Goal: Information Seeking & Learning: Learn about a topic

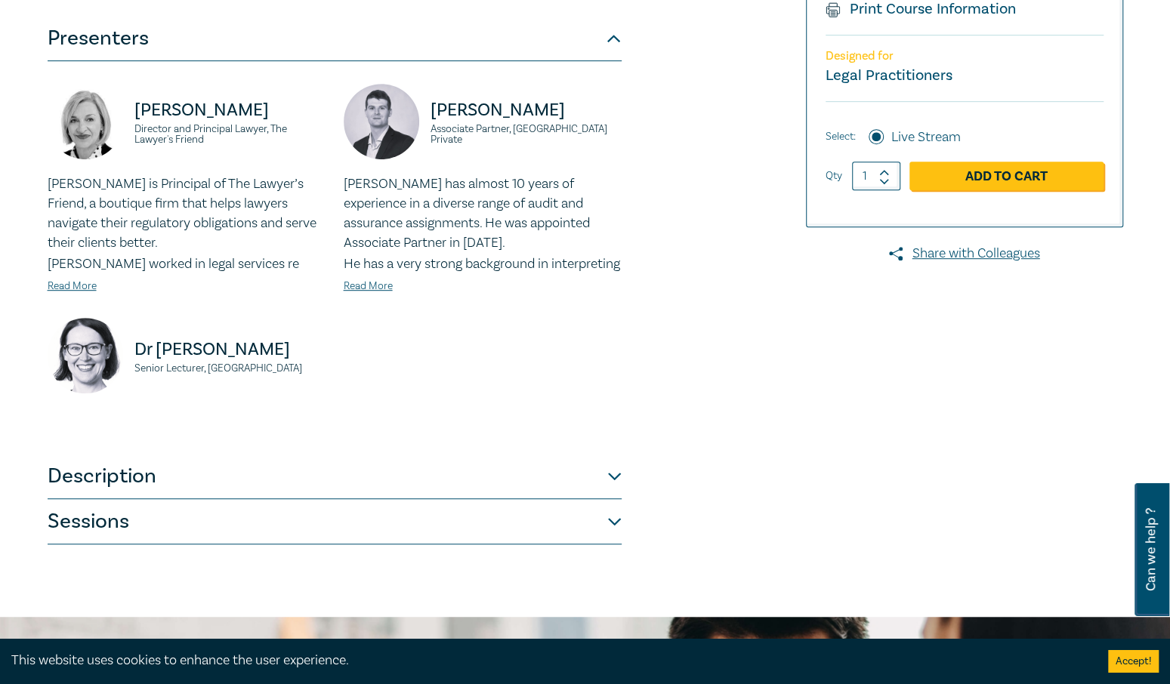
scroll to position [471, 0]
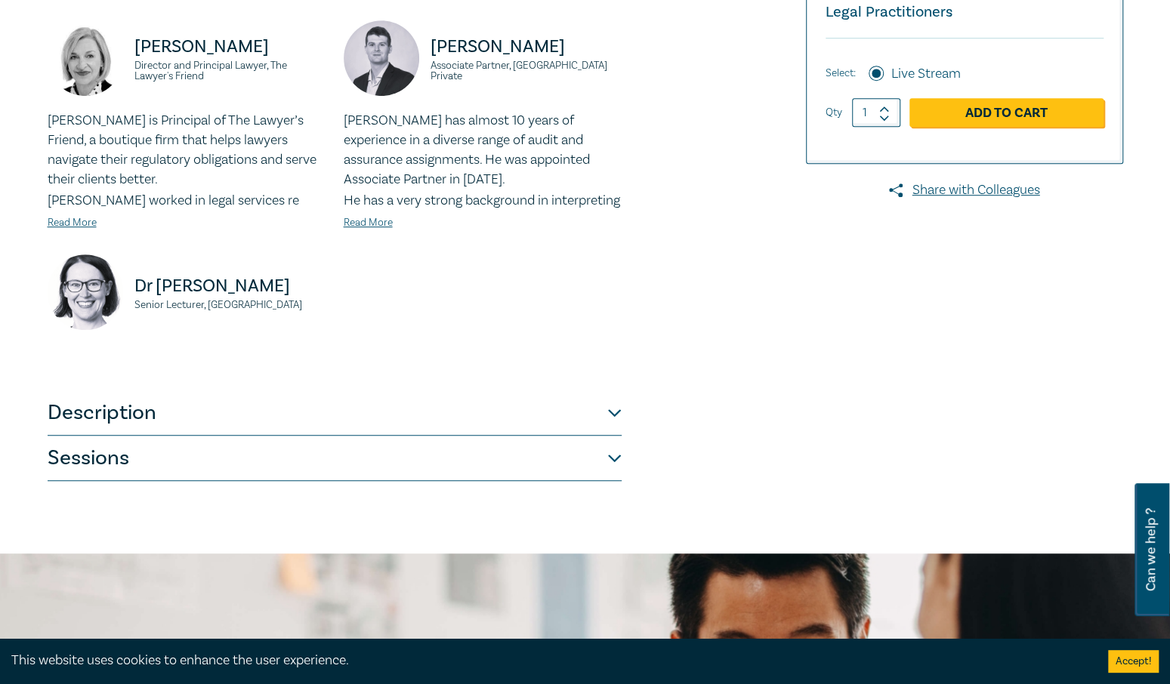
click at [615, 436] on button "Description" at bounding box center [335, 412] width 574 height 45
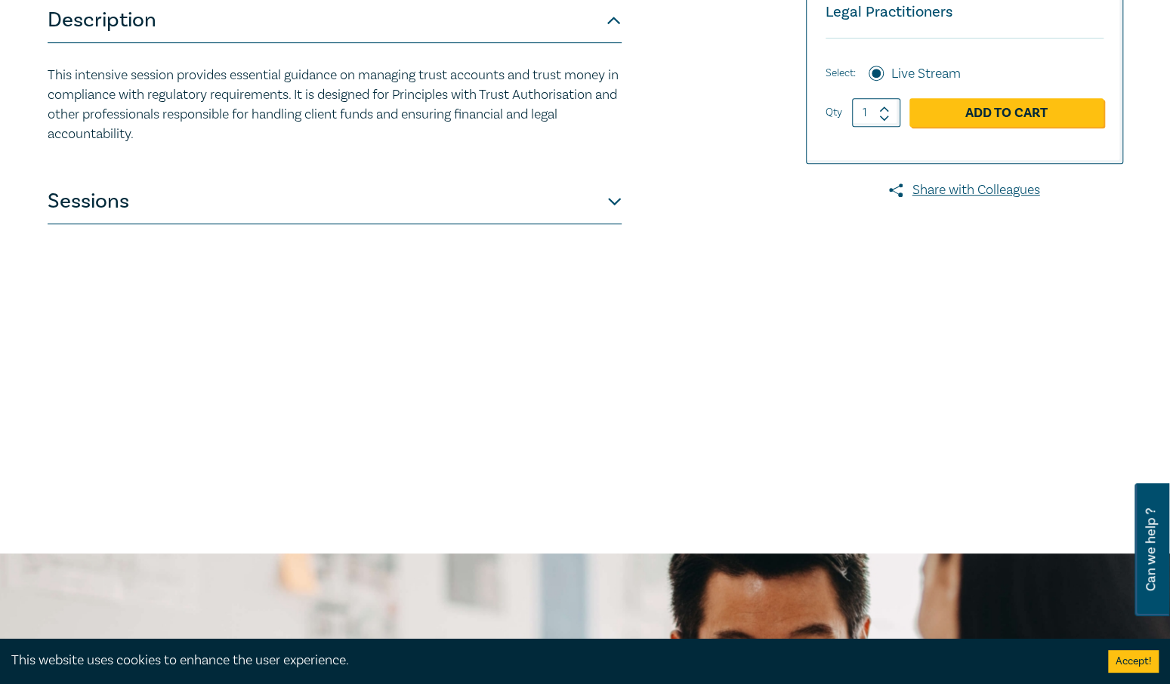
click at [608, 198] on button "Sessions" at bounding box center [335, 201] width 574 height 45
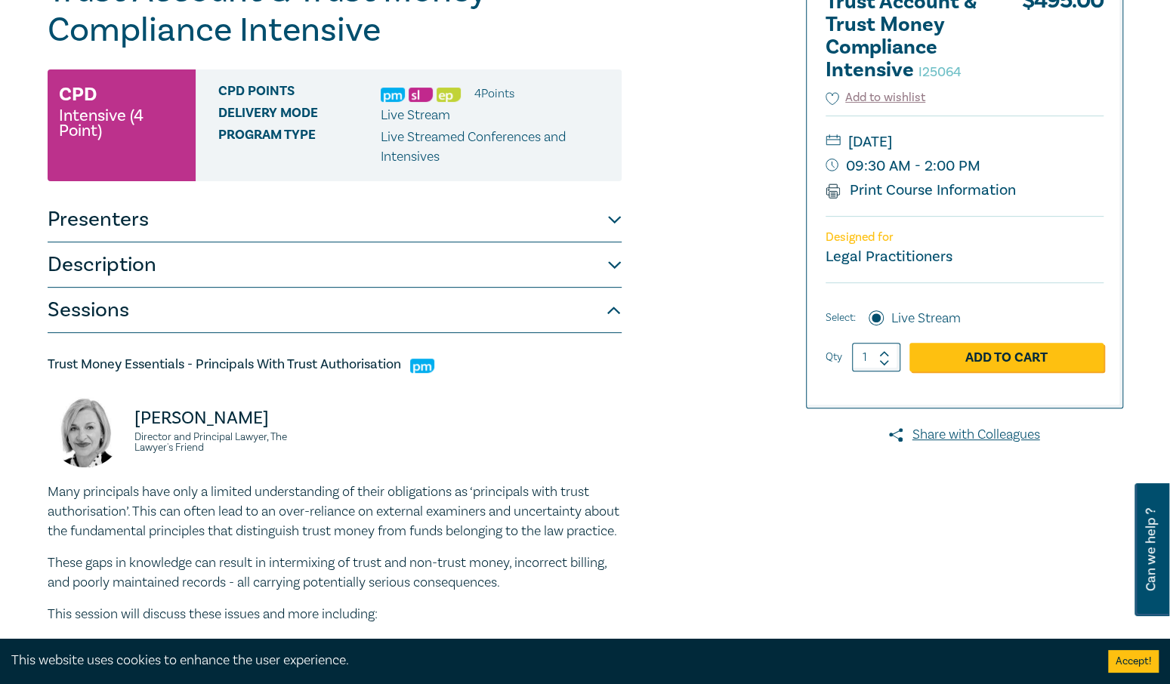
scroll to position [79, 0]
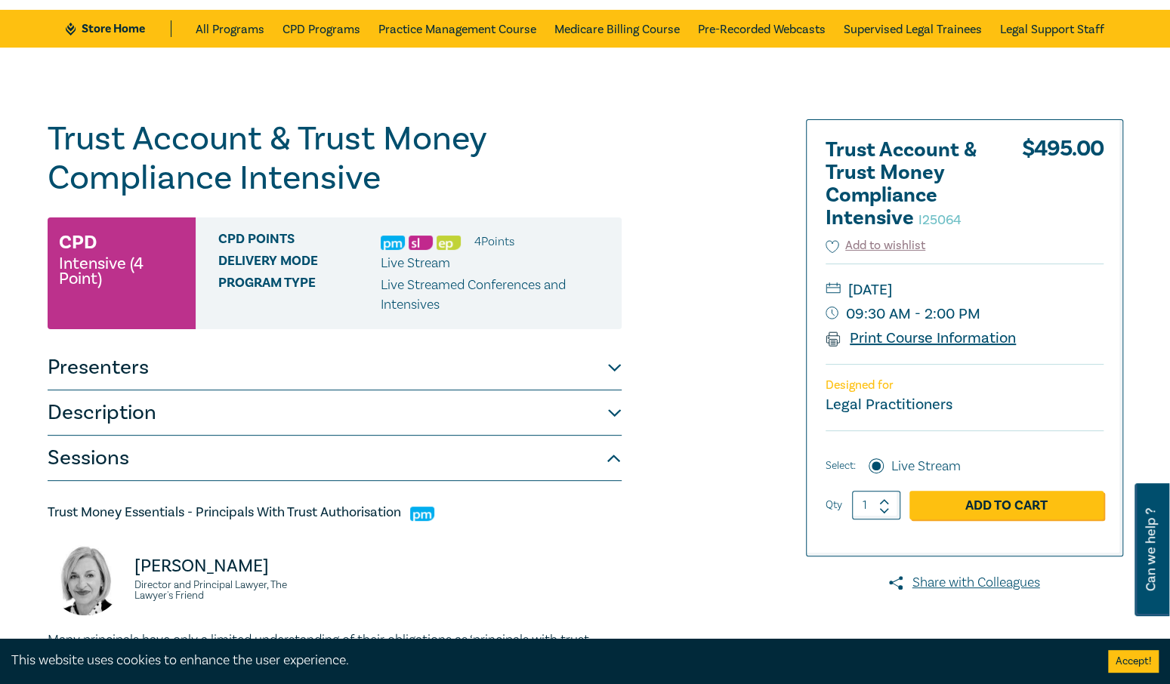
click at [960, 337] on link "Print Course Information" at bounding box center [920, 338] width 191 height 20
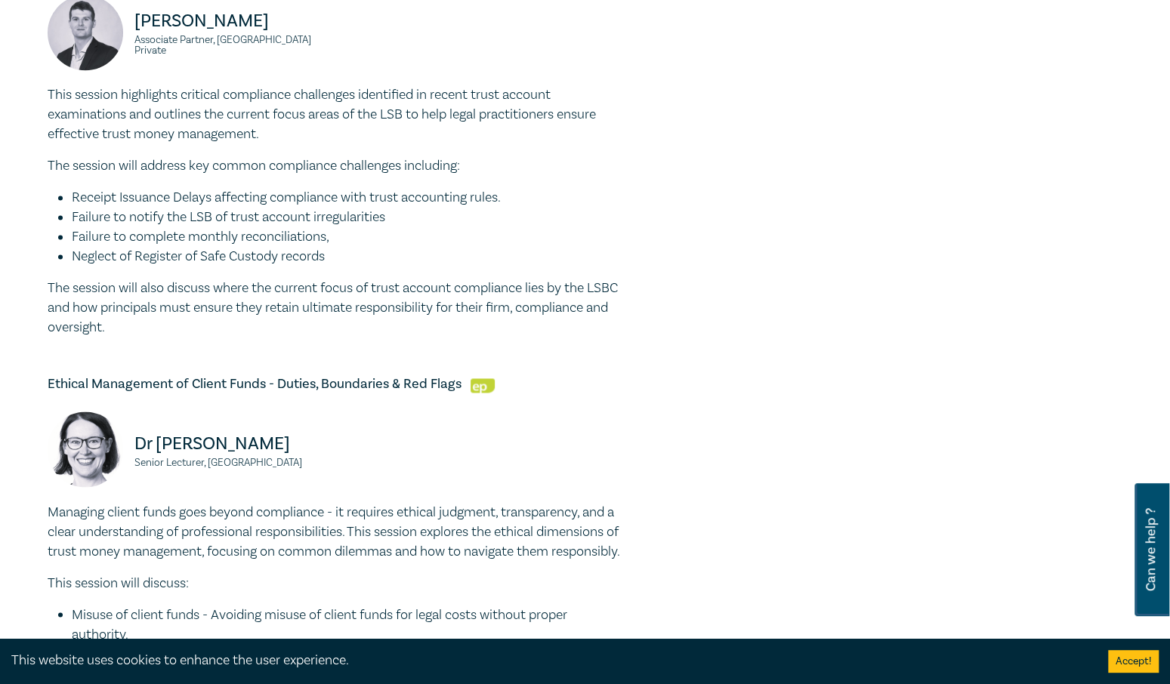
scroll to position [1256, 0]
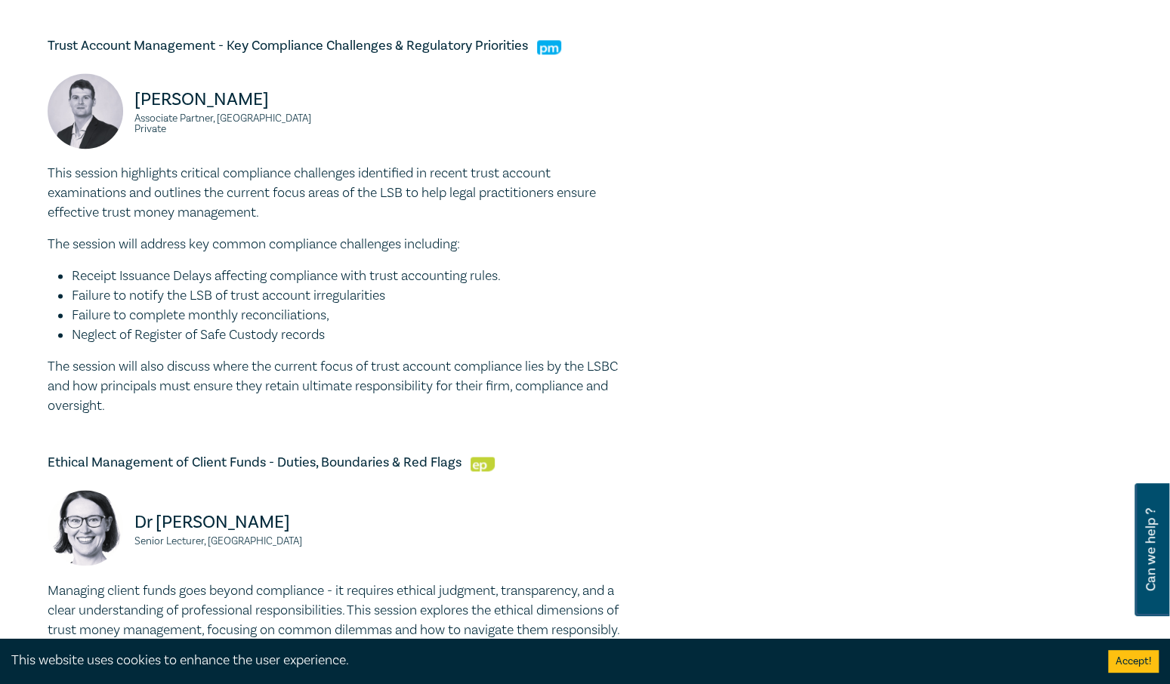
click at [430, 164] on div "[PERSON_NAME] Associate Partner, [GEOGRAPHIC_DATA] Private" at bounding box center [335, 118] width 592 height 91
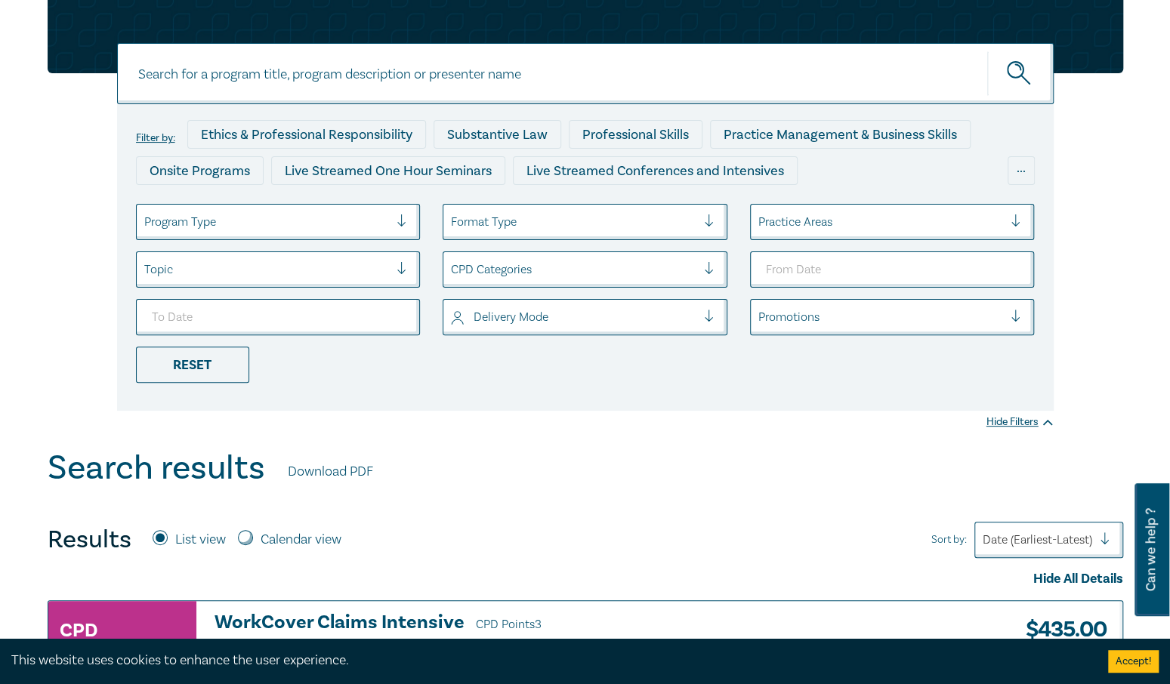
scroll to position [157, 0]
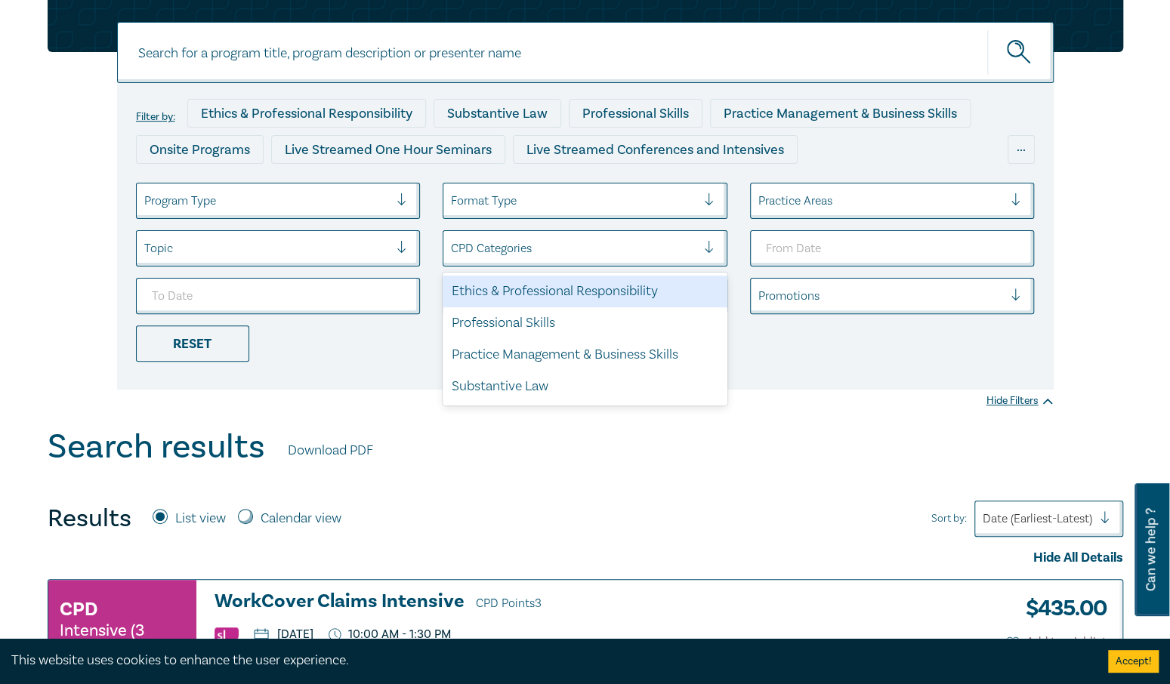
click at [457, 253] on div at bounding box center [573, 249] width 245 height 20
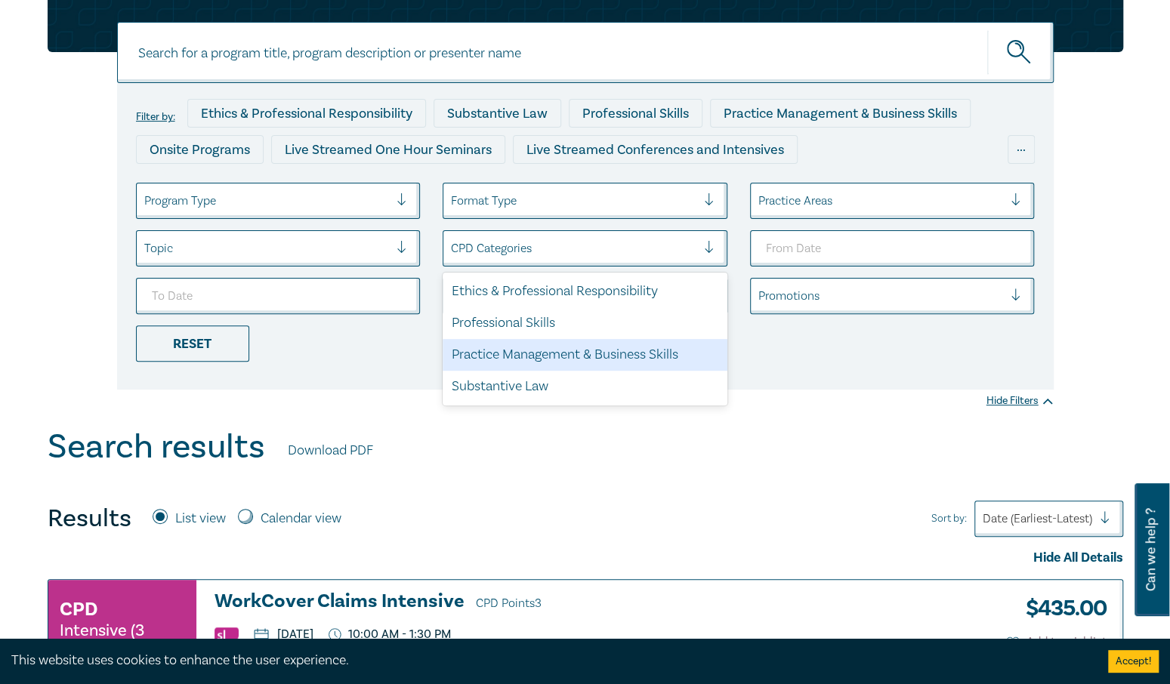
click at [509, 349] on div "Practice Management & Business Skills" at bounding box center [584, 355] width 285 height 32
